Goal: Check status: Check status

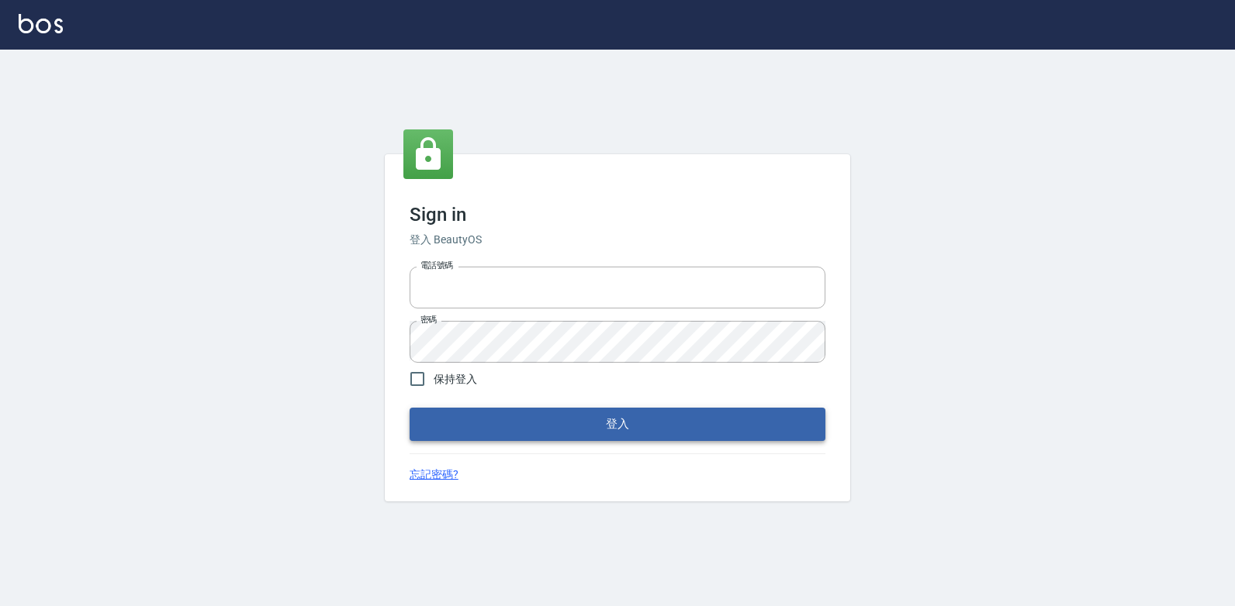
type input "047265856"
click at [558, 427] on button "登入" at bounding box center [617, 424] width 416 height 33
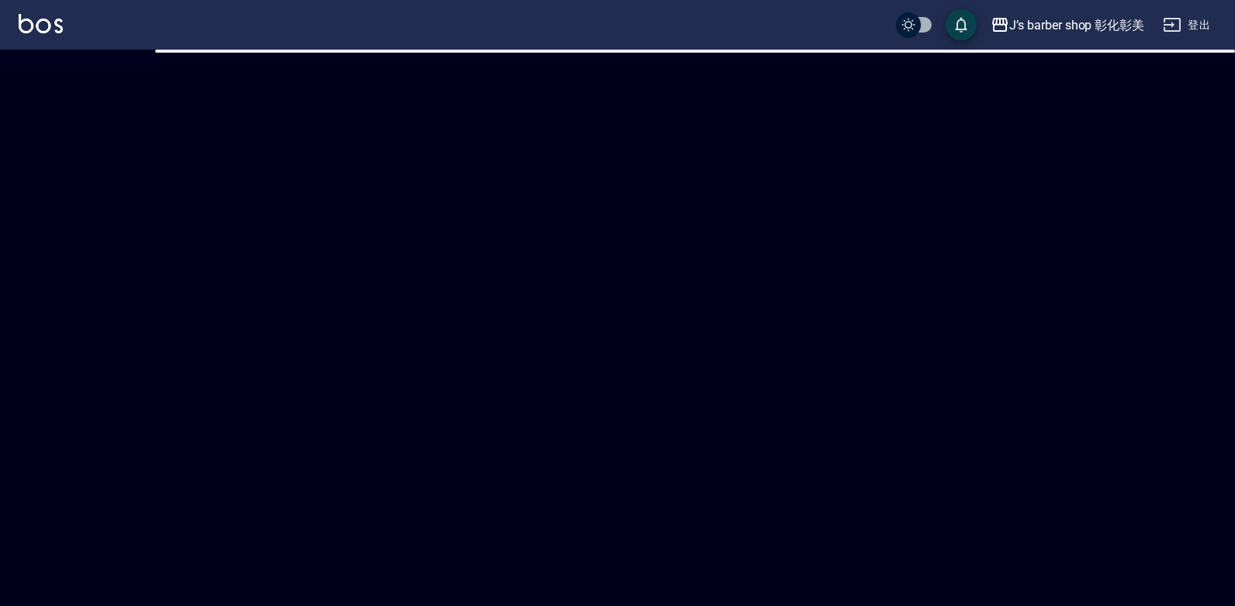
checkbox input "true"
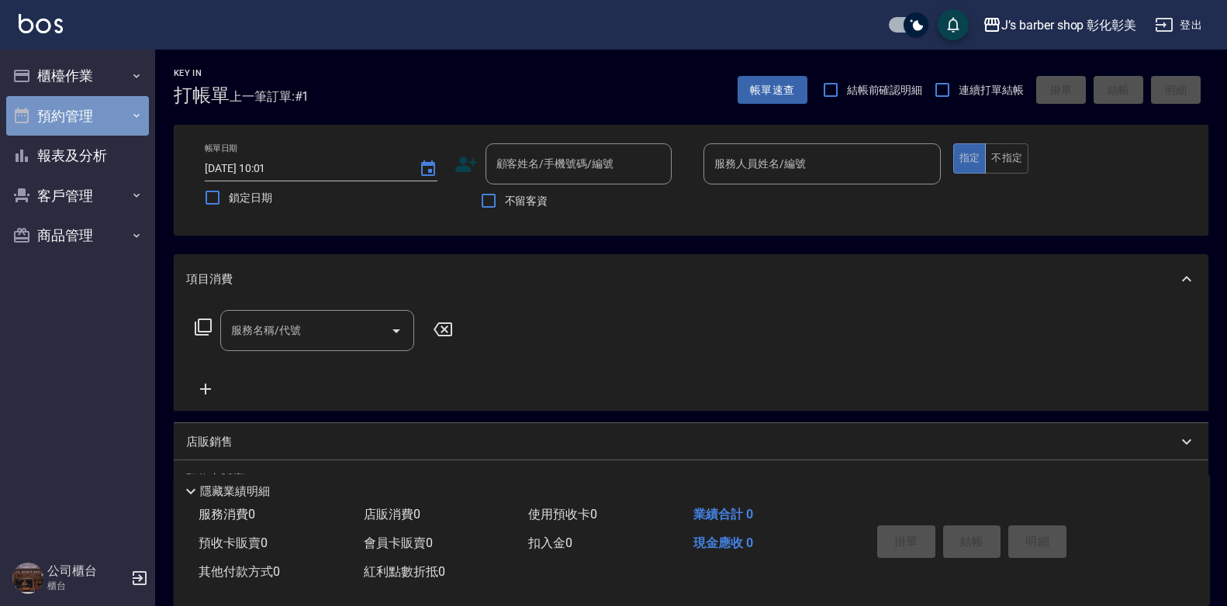
click at [95, 117] on button "預約管理" at bounding box center [77, 116] width 143 height 40
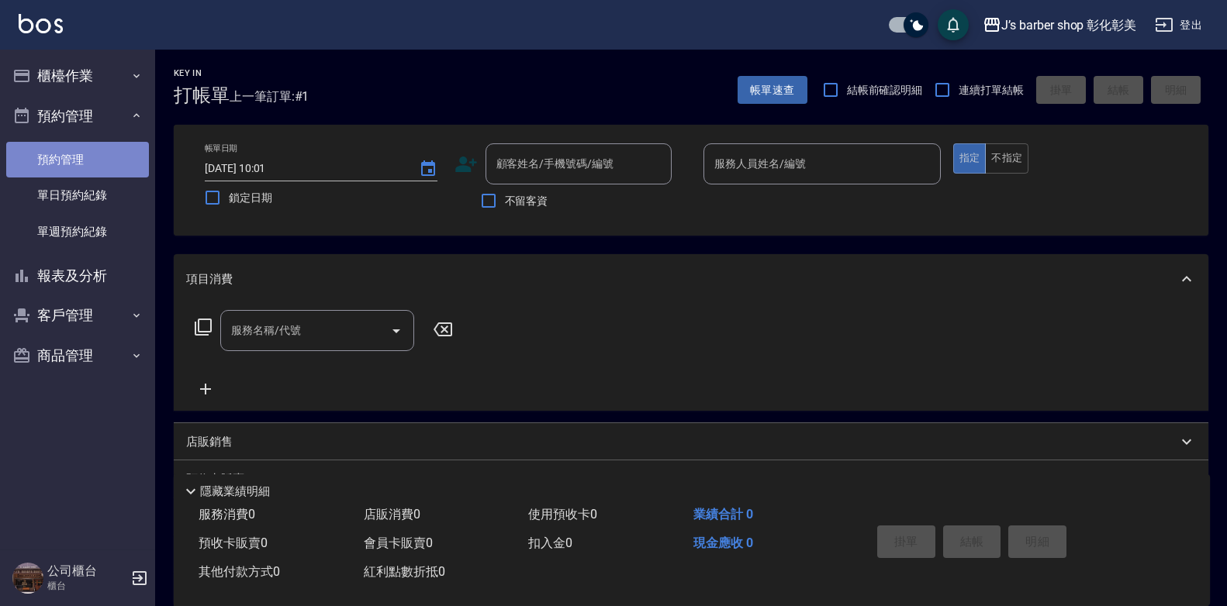
click at [105, 146] on link "預約管理" at bounding box center [77, 160] width 143 height 36
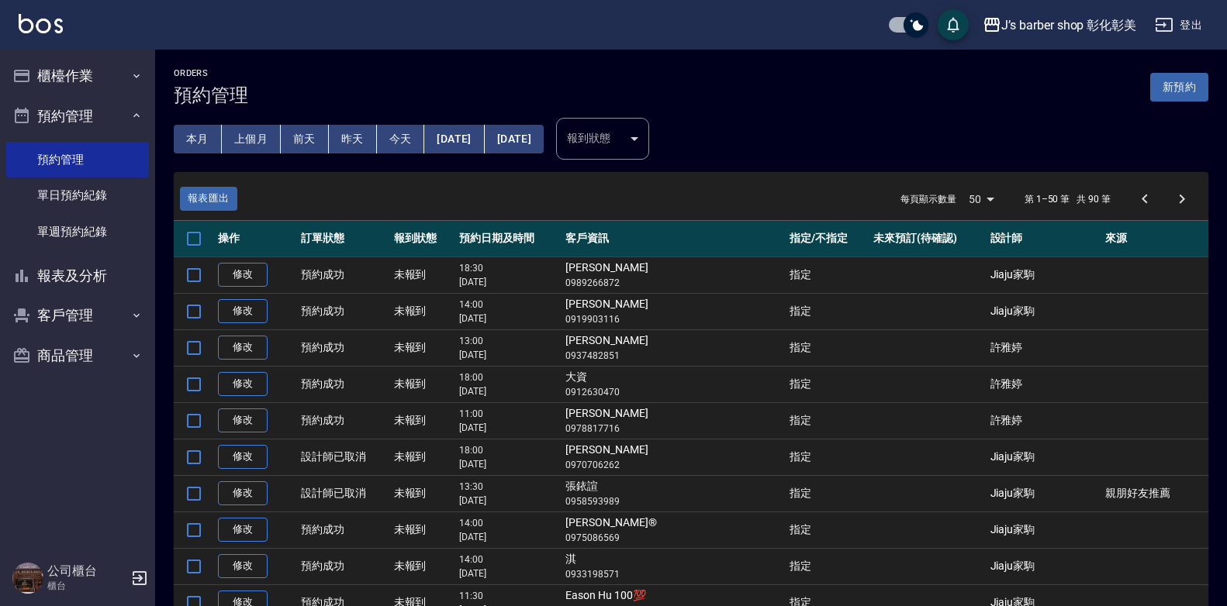
click at [391, 142] on button "今天" at bounding box center [401, 139] width 48 height 29
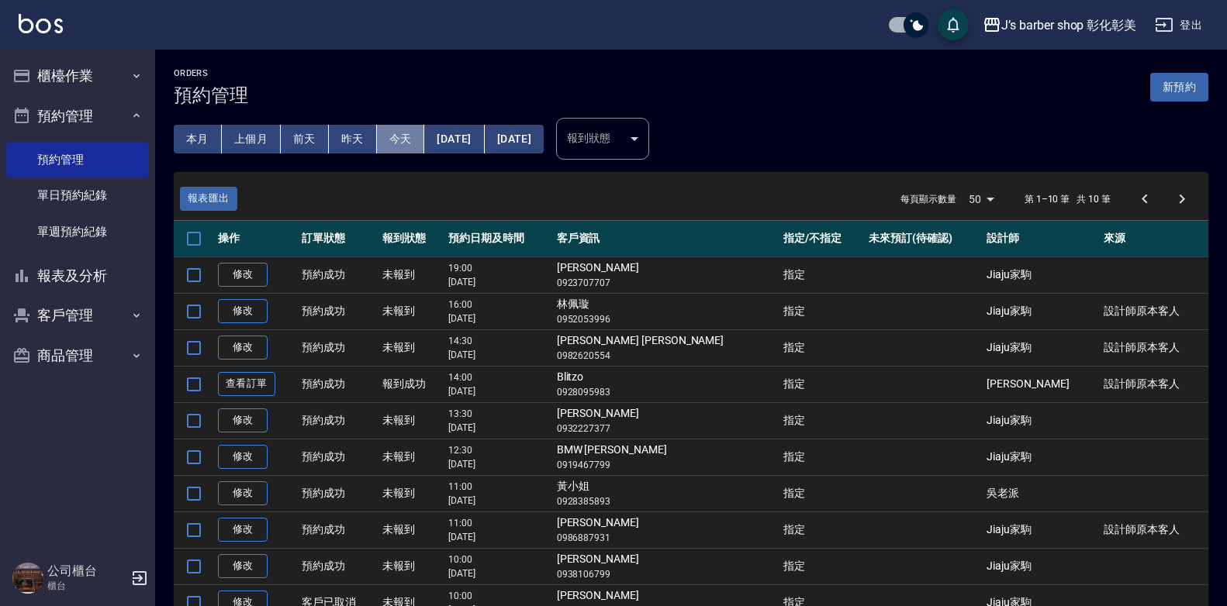
click at [391, 143] on button "今天" at bounding box center [401, 139] width 48 height 29
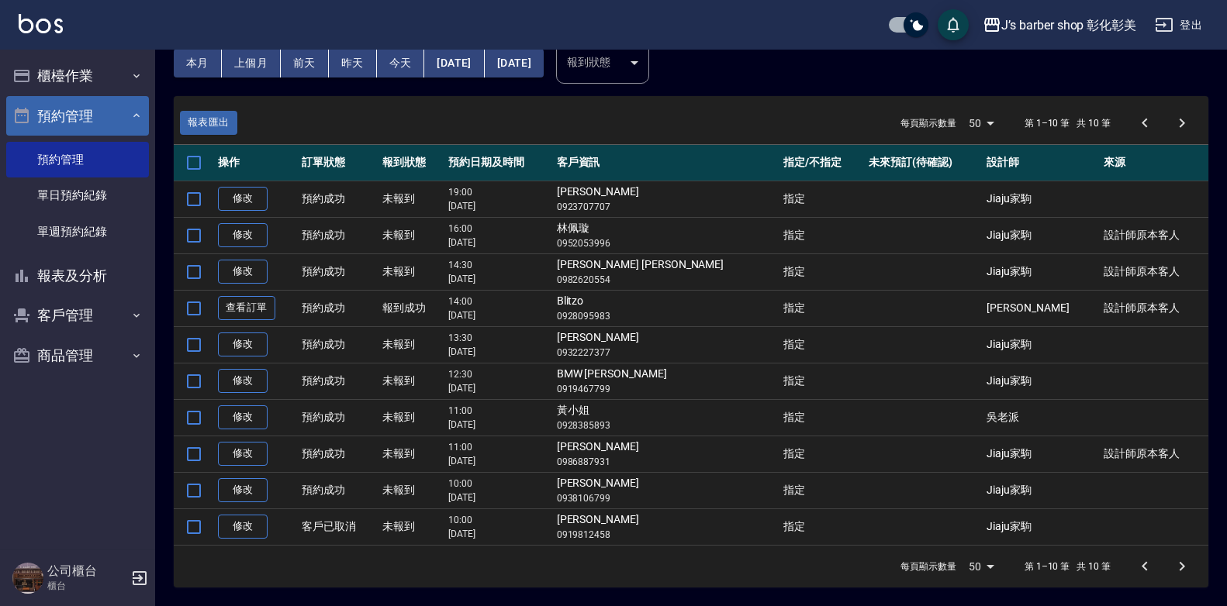
click at [87, 112] on button "預約管理" at bounding box center [77, 116] width 143 height 40
click at [92, 110] on button "預約管理" at bounding box center [77, 116] width 143 height 40
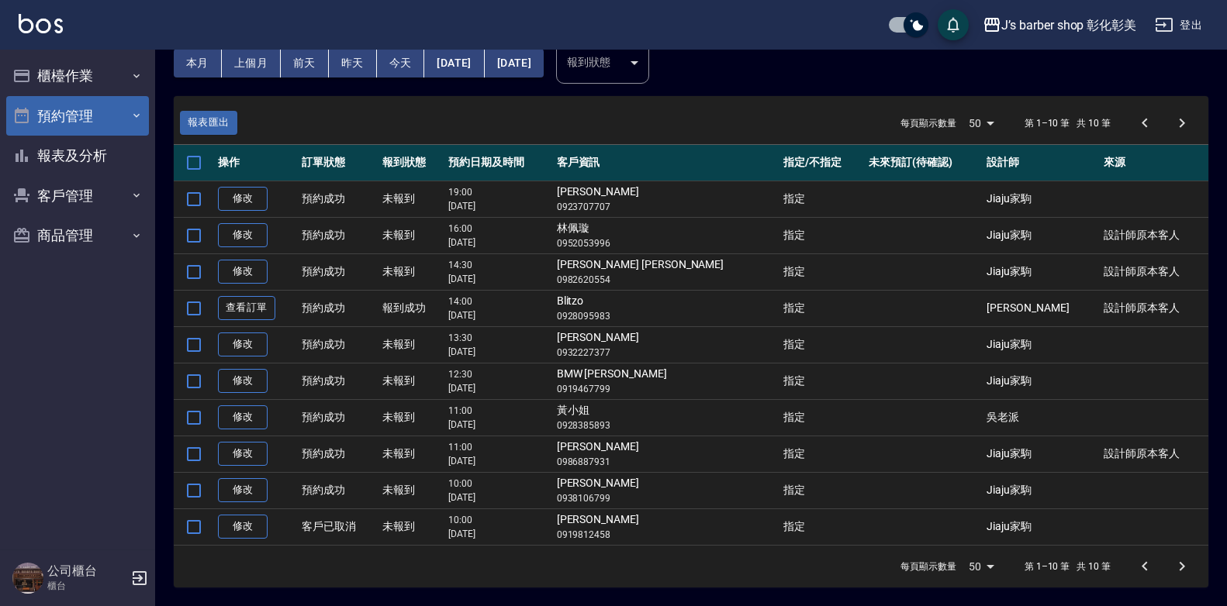
click at [92, 110] on button "預約管理" at bounding box center [77, 116] width 143 height 40
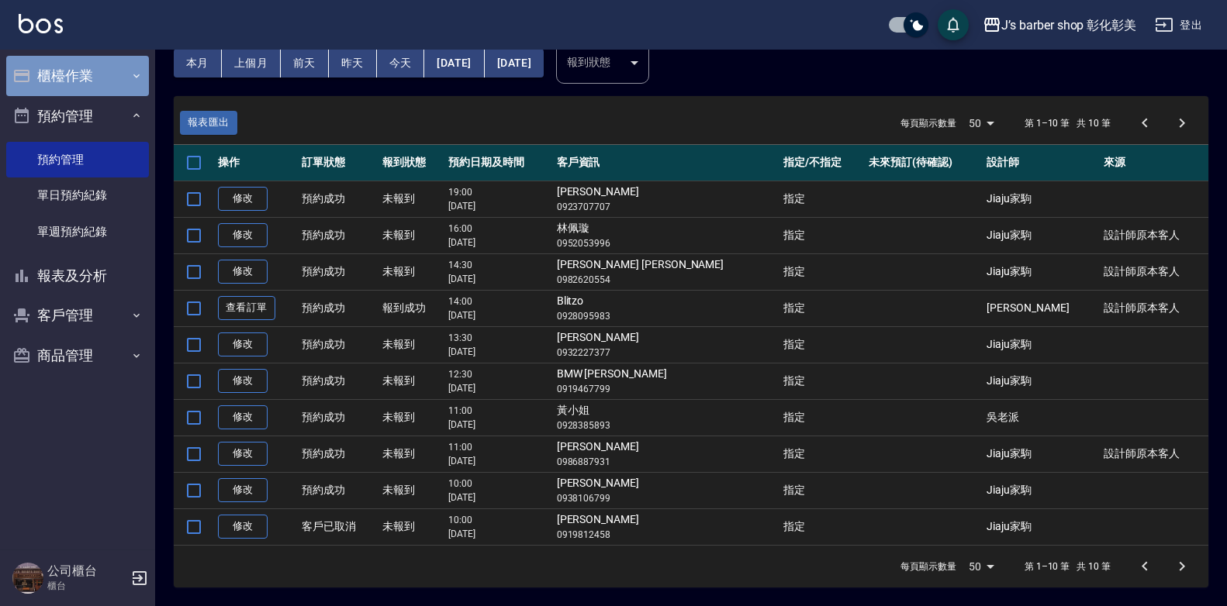
click at [60, 80] on button "櫃檯作業" at bounding box center [77, 76] width 143 height 40
